Goal: Task Accomplishment & Management: Use online tool/utility

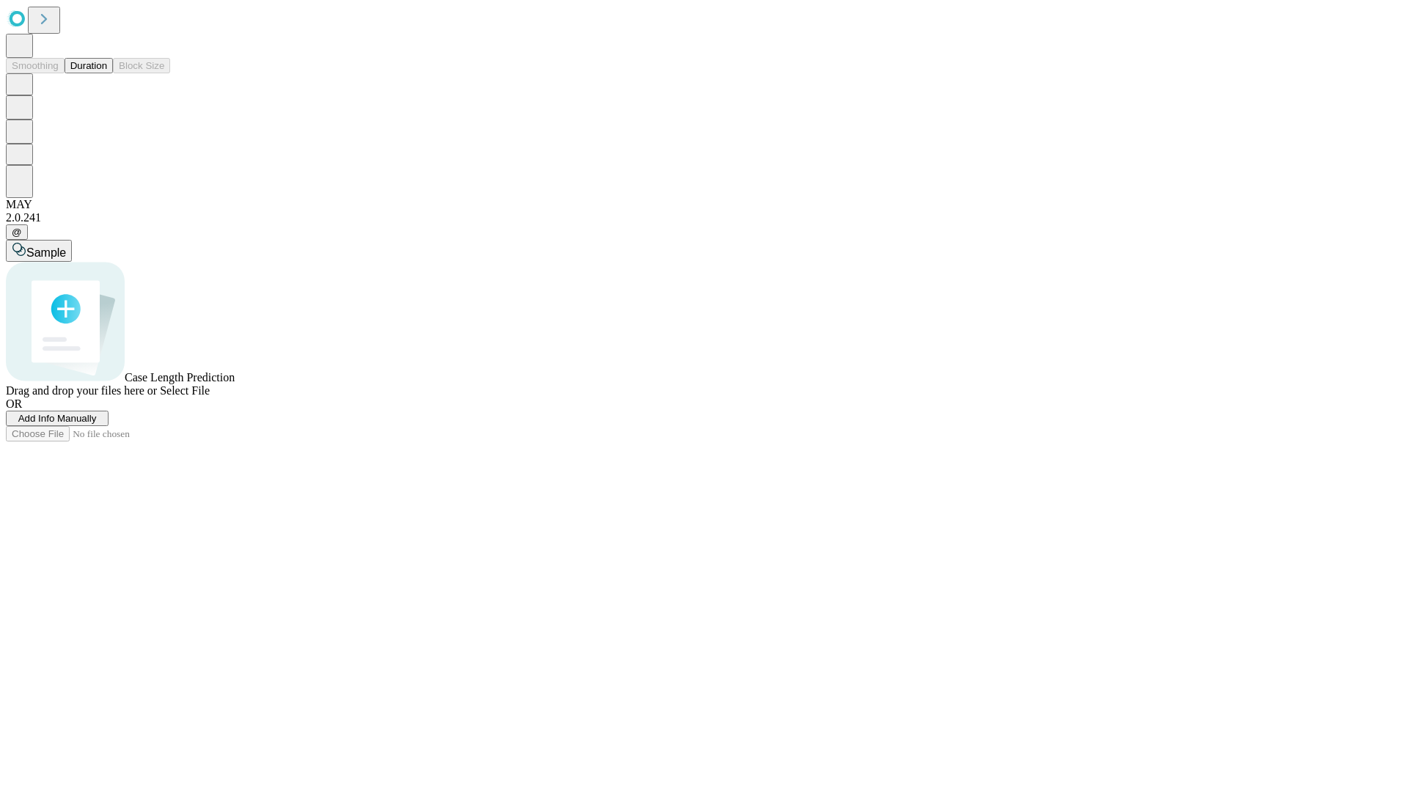
click at [107, 73] on button "Duration" at bounding box center [89, 65] width 48 height 15
click at [97, 424] on span "Add Info Manually" at bounding box center [57, 418] width 78 height 11
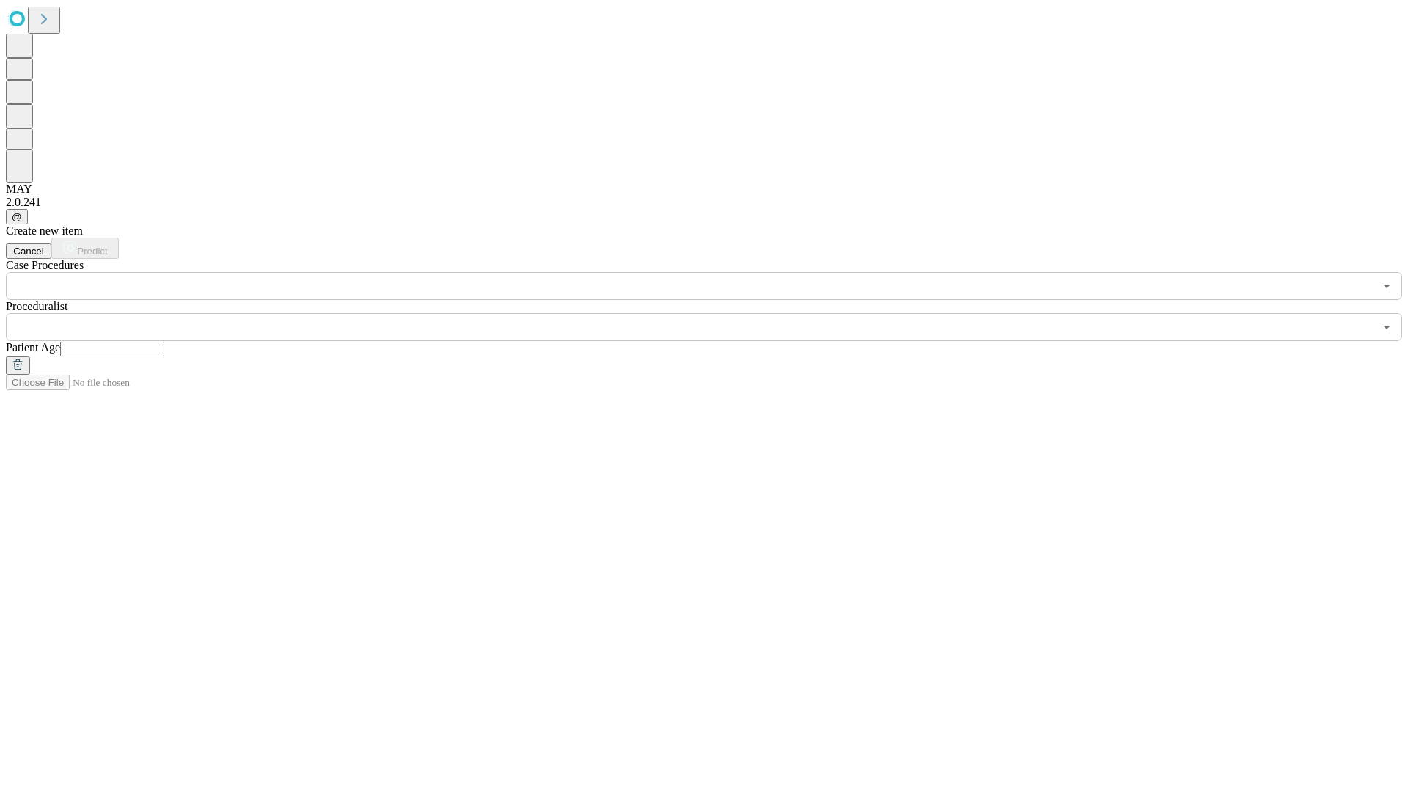
click at [164, 342] on input "text" at bounding box center [112, 349] width 104 height 15
type input "**"
